Goal: Task Accomplishment & Management: Complete application form

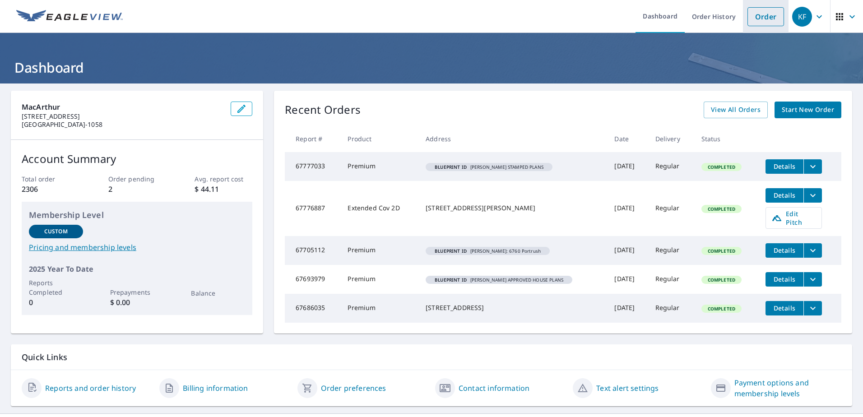
click at [761, 17] on link "Order" at bounding box center [766, 16] width 37 height 19
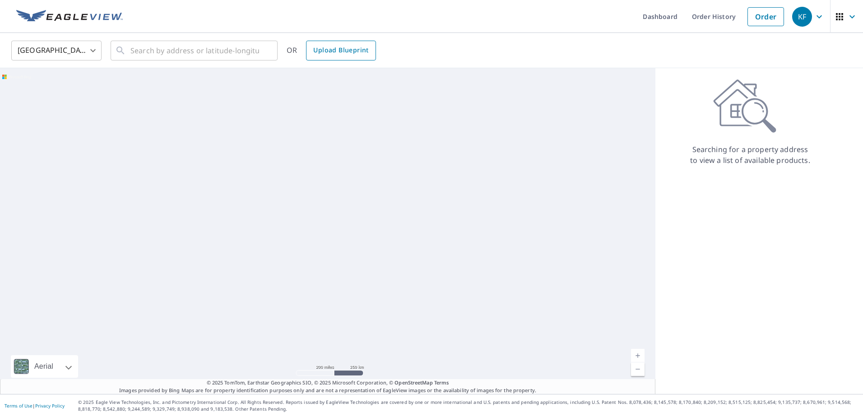
click at [345, 51] on span "Upload Blueprint" at bounding box center [340, 50] width 55 height 11
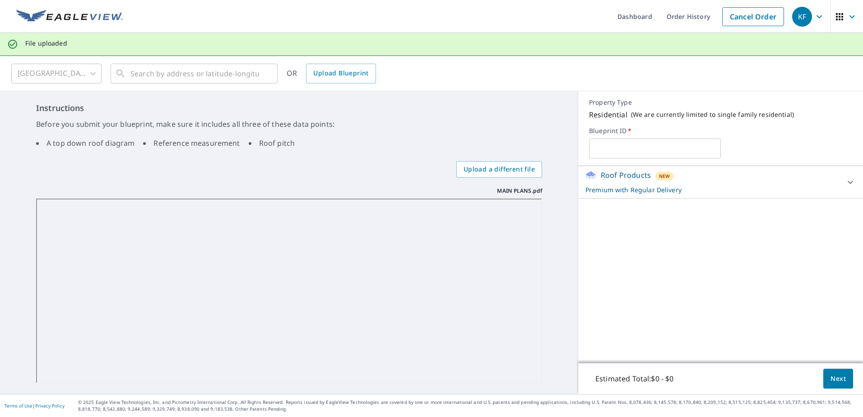
click at [607, 149] on input "text" at bounding box center [654, 148] width 131 height 25
type input "[PERSON_NAME] main plans"
click at [833, 382] on span "Next" at bounding box center [838, 378] width 15 height 11
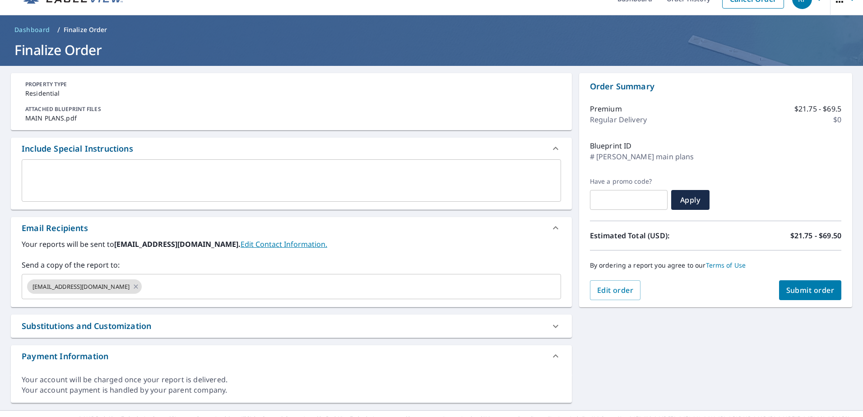
scroll to position [34, 0]
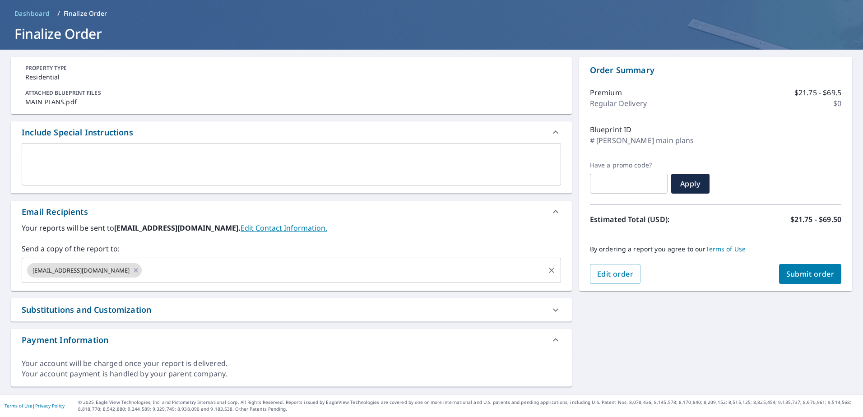
drag, startPoint x: 119, startPoint y: 270, endPoint x: 92, endPoint y: 265, distance: 27.0
click at [134, 270] on icon at bounding box center [136, 270] width 4 height 4
checkbox input "true"
click at [65, 266] on input "text" at bounding box center [285, 270] width 518 height 17
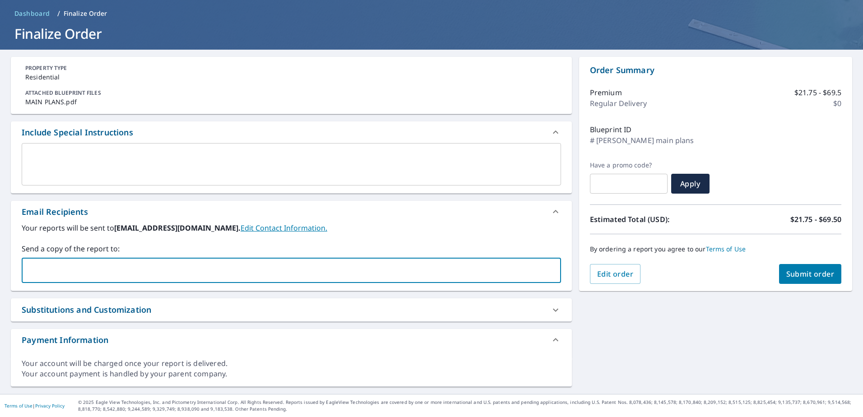
paste input "[EMAIL_ADDRESS][DOMAIN_NAME]"
type input "[EMAIL_ADDRESS][DOMAIN_NAME]"
checkbox input "true"
click at [158, 268] on input "text" at bounding box center [343, 270] width 400 height 17
type input "[EMAIL_ADDRESS][DOMAIN_NAME]"
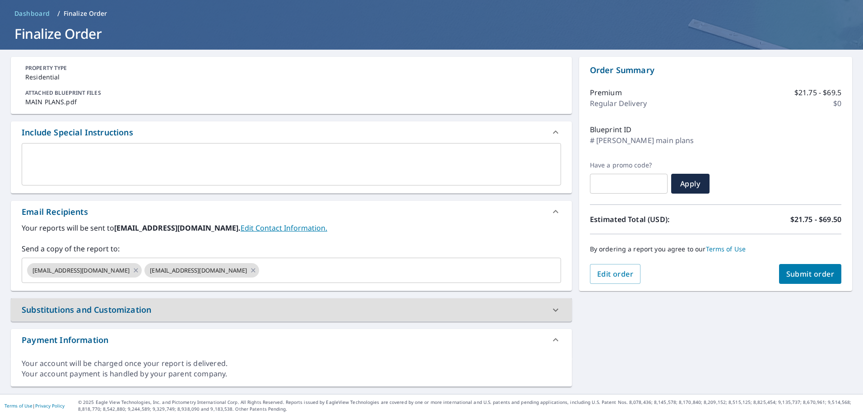
click at [795, 272] on span "Submit order" at bounding box center [810, 274] width 48 height 10
checkbox input "true"
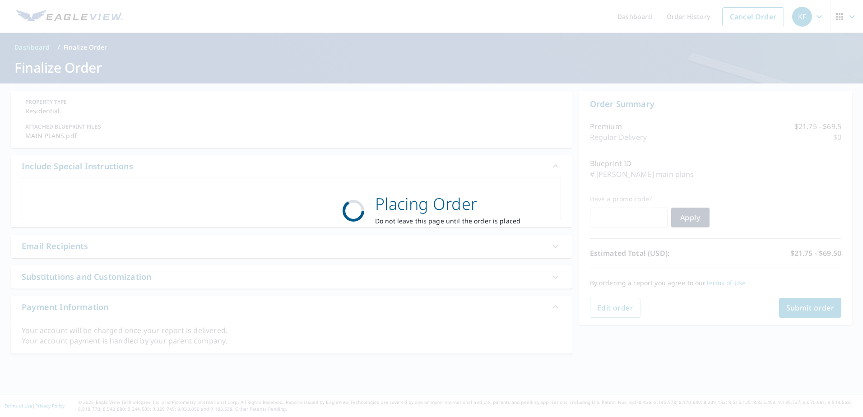
scroll to position [0, 0]
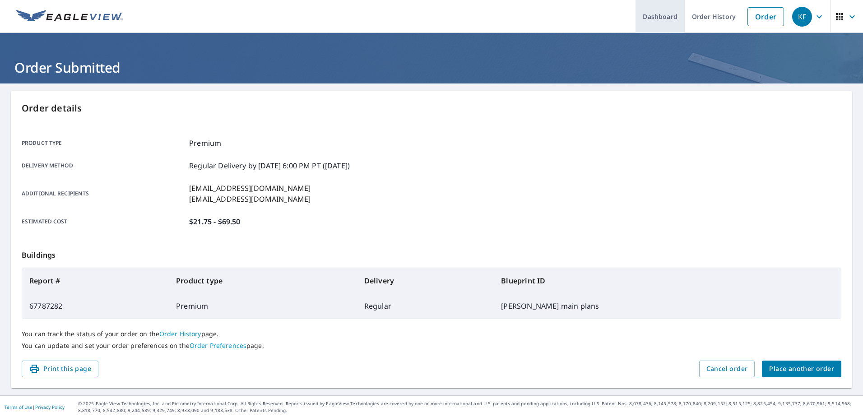
click at [651, 19] on link "Dashboard" at bounding box center [660, 16] width 49 height 33
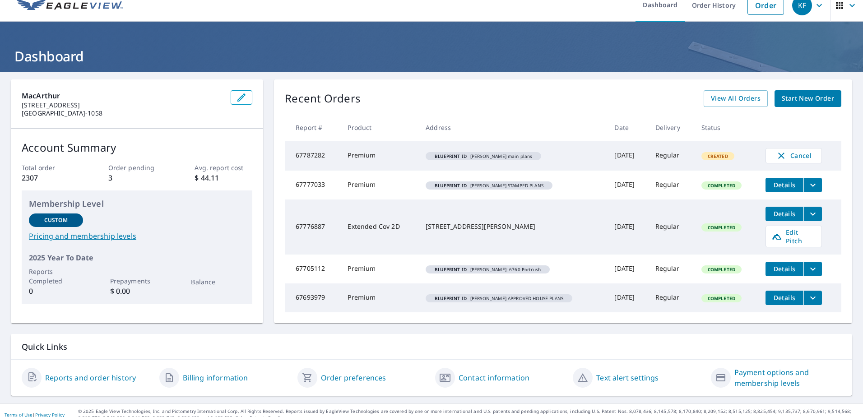
scroll to position [14, 0]
